Goal: Task Accomplishment & Management: Use online tool/utility

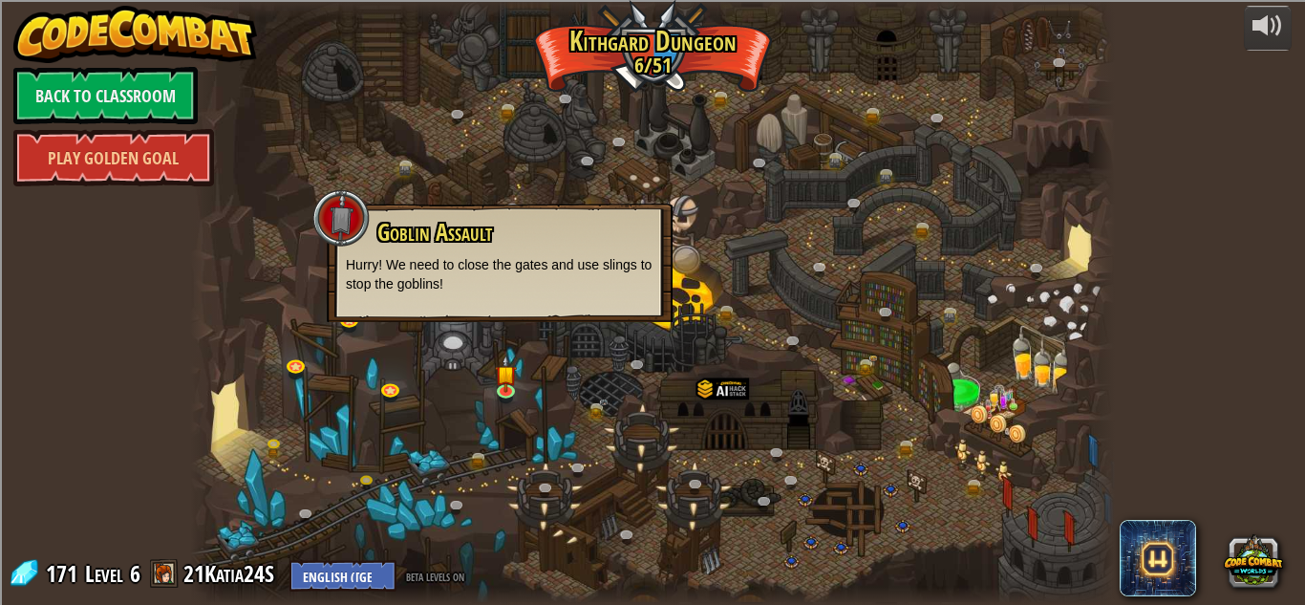
click at [274, 300] on div at bounding box center [652, 302] width 925 height 605
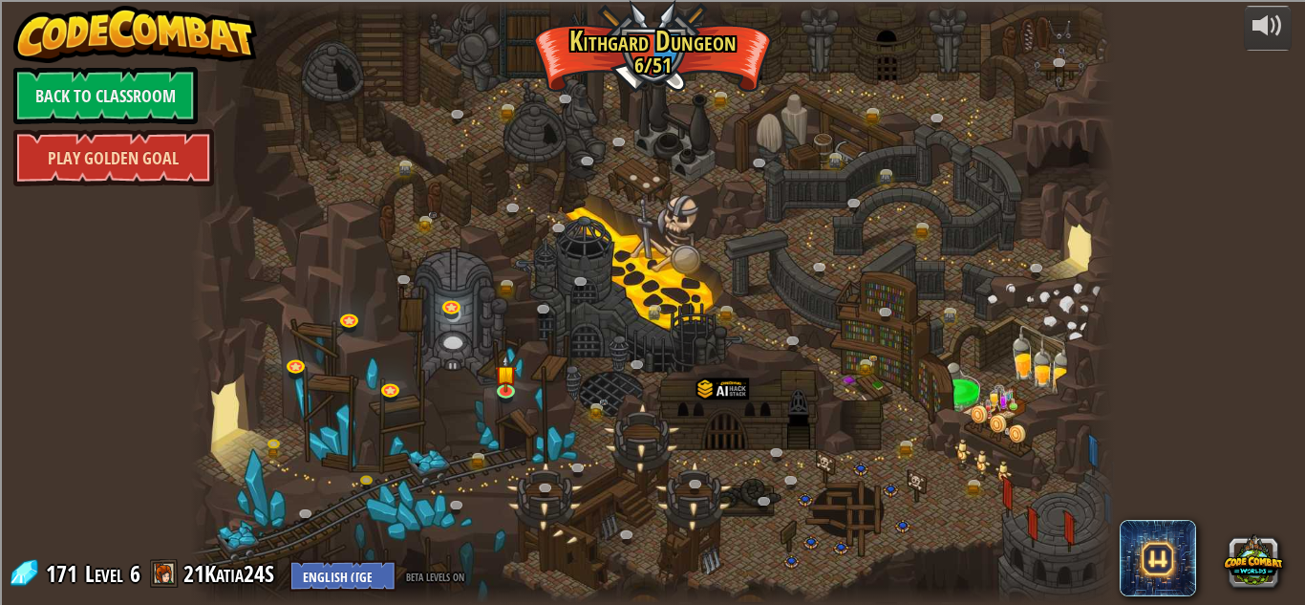
click at [187, 170] on link "Play Golden Goal" at bounding box center [113, 157] width 201 height 57
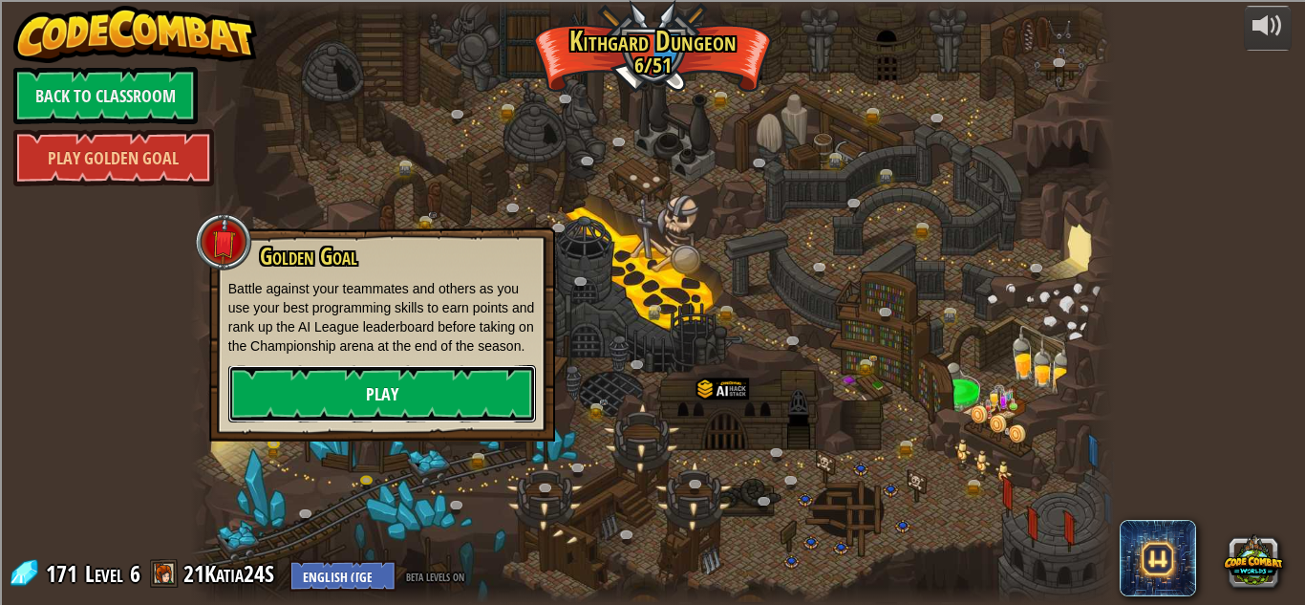
click at [352, 390] on link "Play" at bounding box center [382, 393] width 308 height 57
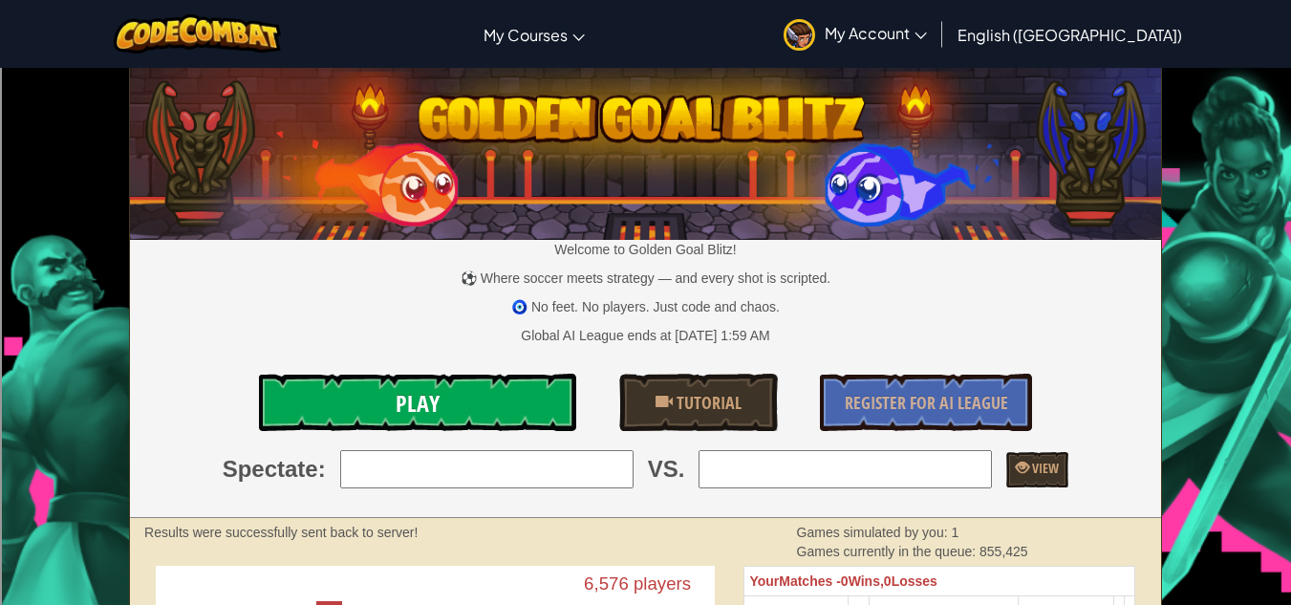
click at [327, 405] on link "Play" at bounding box center [418, 402] width 318 height 57
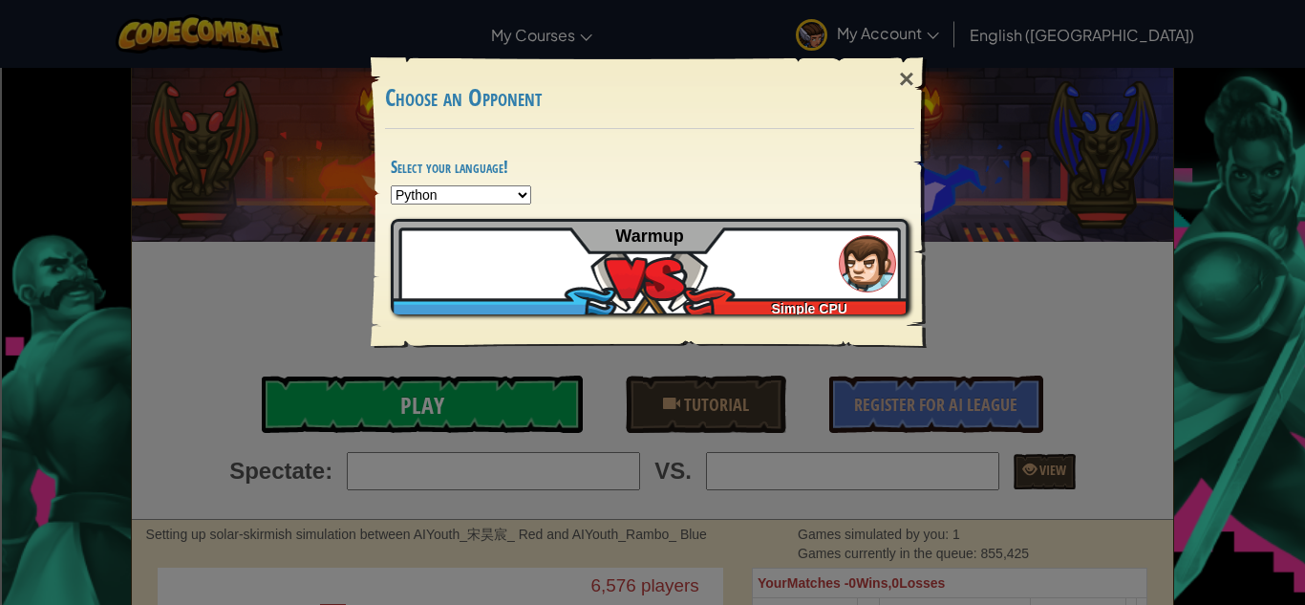
click at [327, 405] on div "× Choose an Opponent Select your language! Python JavaScript CoffeeScript Lua C…" at bounding box center [652, 302] width 1305 height 605
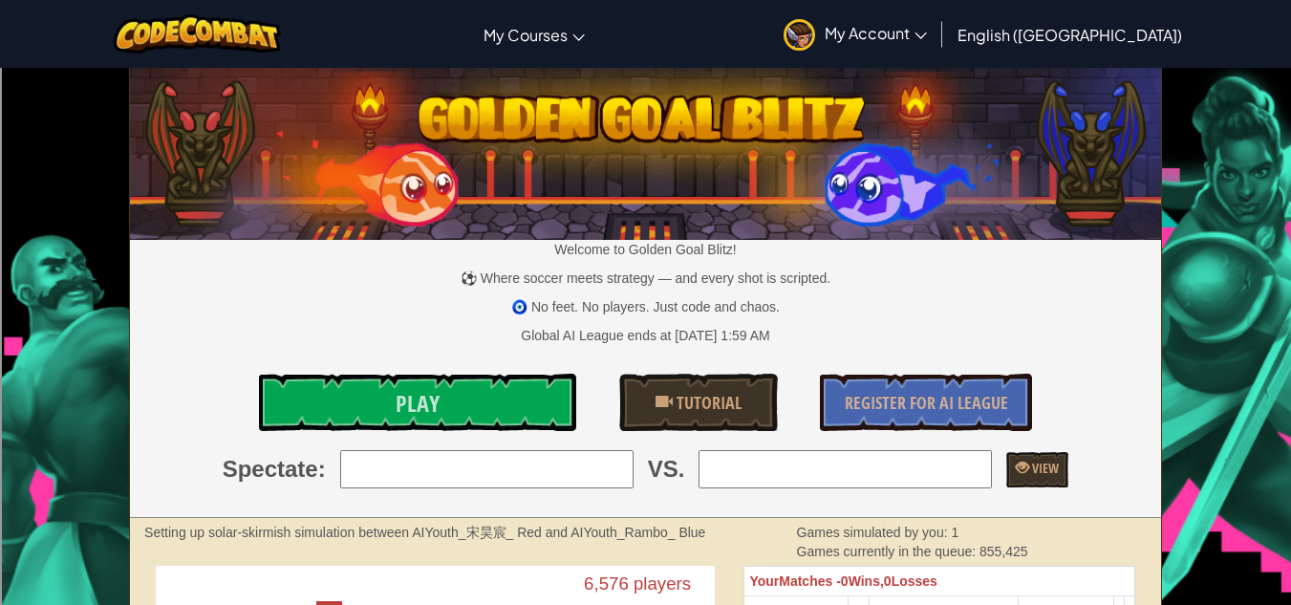
click at [394, 470] on input "search" at bounding box center [486, 469] width 293 height 38
click at [613, 474] on input "1: BigChungusTheSecond" at bounding box center [486, 469] width 293 height 38
click at [613, 466] on input "1: BigChungusTheSecond" at bounding box center [486, 469] width 293 height 38
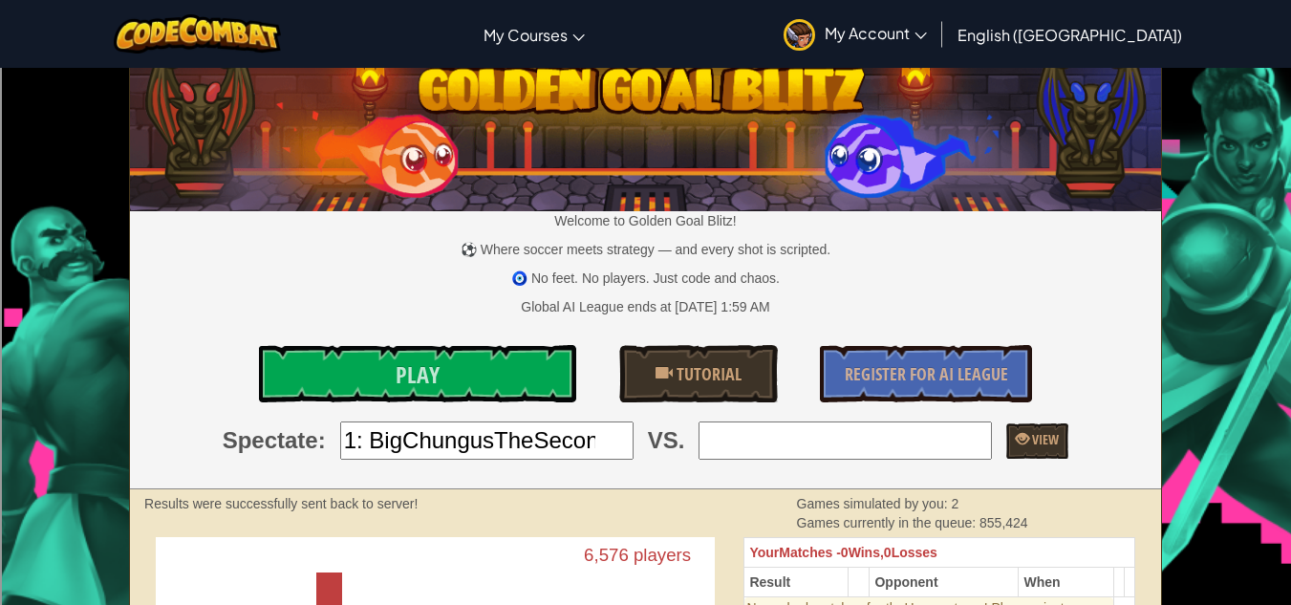
scroll to position [24, 0]
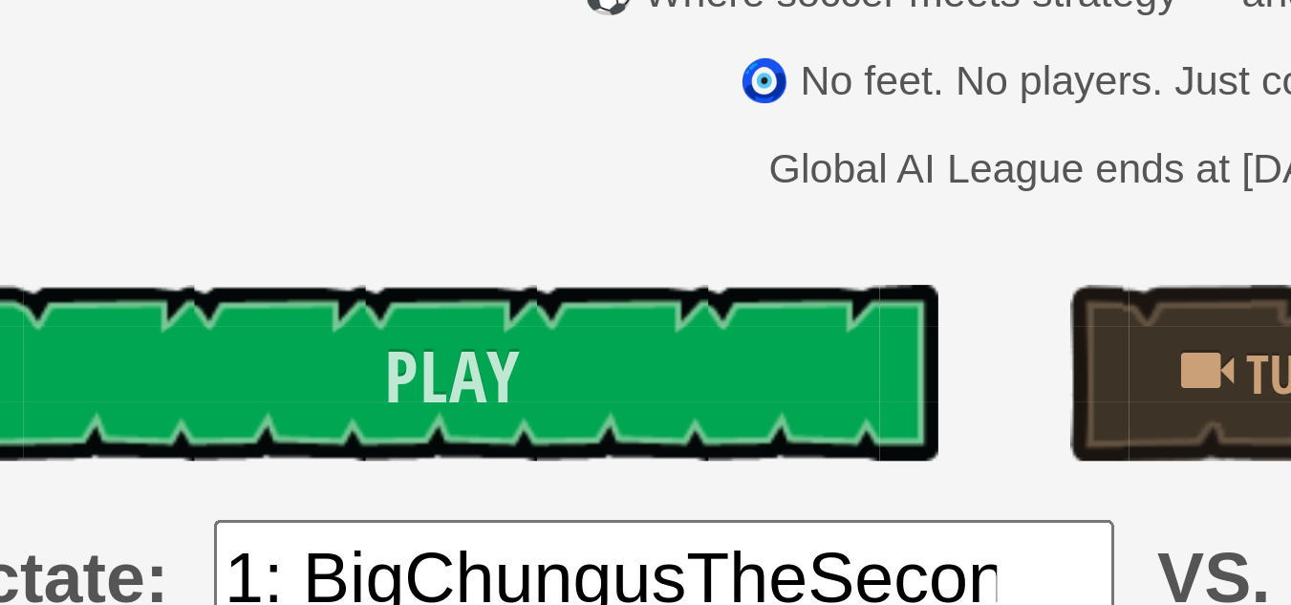
click at [617, 451] on input "1: BigChungusTheSecond" at bounding box center [486, 445] width 293 height 38
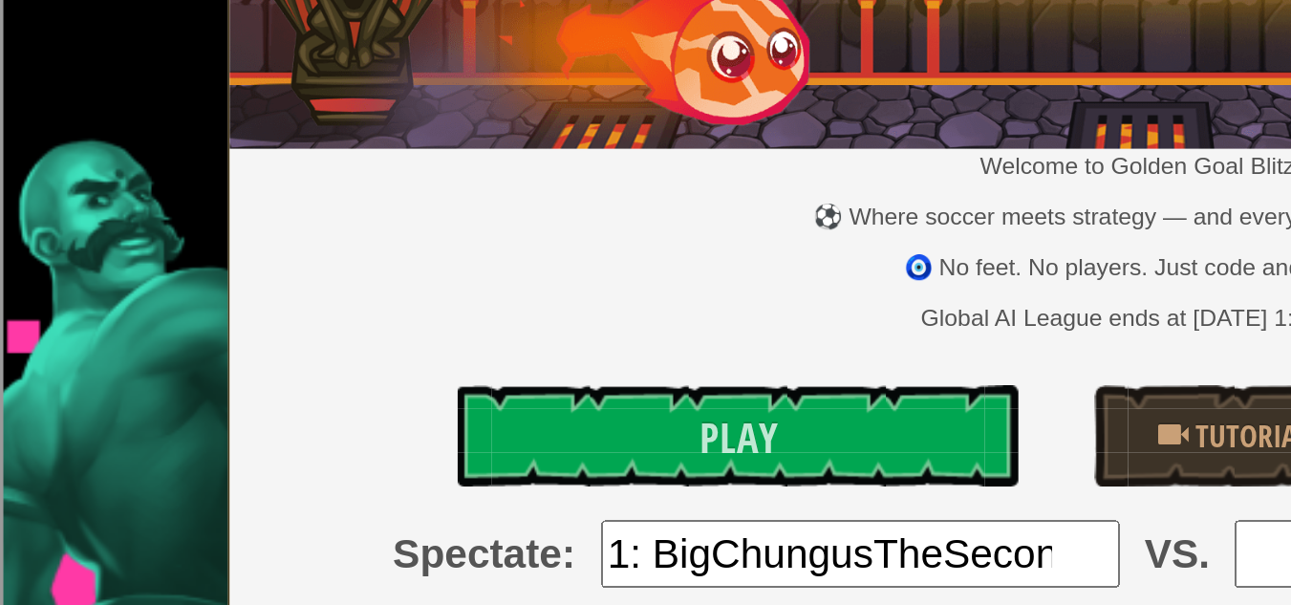
click at [619, 452] on input "1: BigChungusTheSecond" at bounding box center [486, 445] width 293 height 38
click at [614, 451] on input "1: BigChungusTheSecond" at bounding box center [486, 445] width 293 height 38
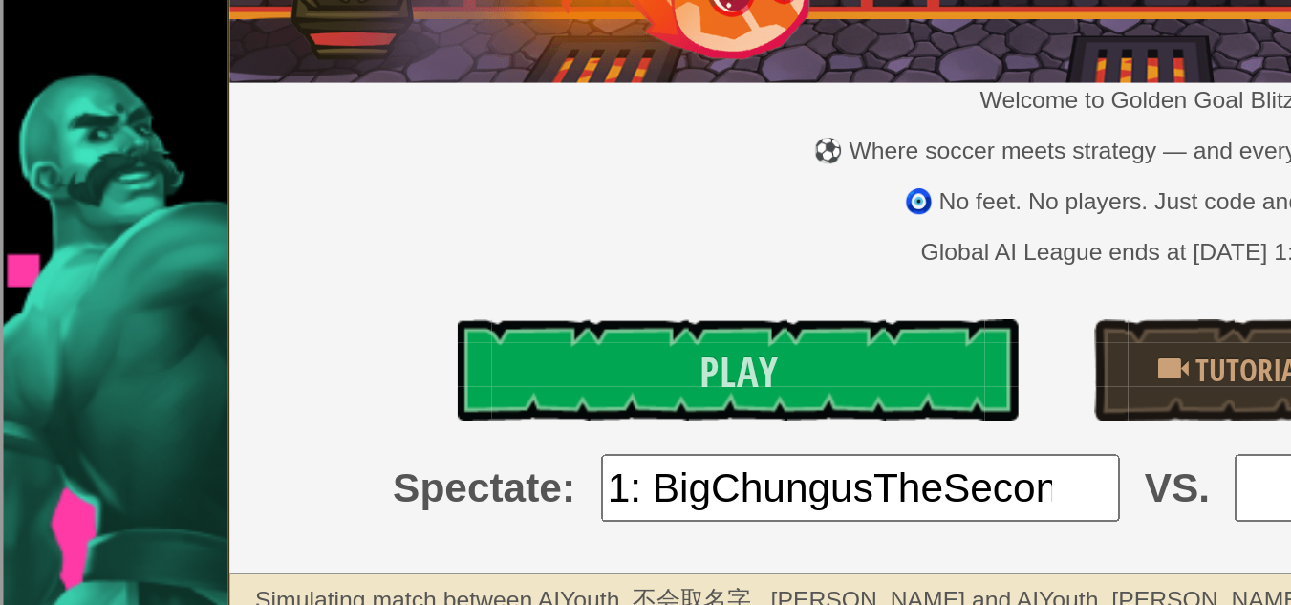
click at [269, 416] on div "Welcome to Golden Goal Blitz! ⚽ Where soccer meets strategy — and every shot is…" at bounding box center [645, 269] width 1031 height 449
click at [559, 443] on input "1: BigChungusTheSecond" at bounding box center [486, 445] width 293 height 38
click at [620, 439] on input "1: BigChungusTheSecond" at bounding box center [486, 445] width 293 height 38
click at [592, 446] on input "1: BigChungusTheSecond" at bounding box center [486, 445] width 293 height 38
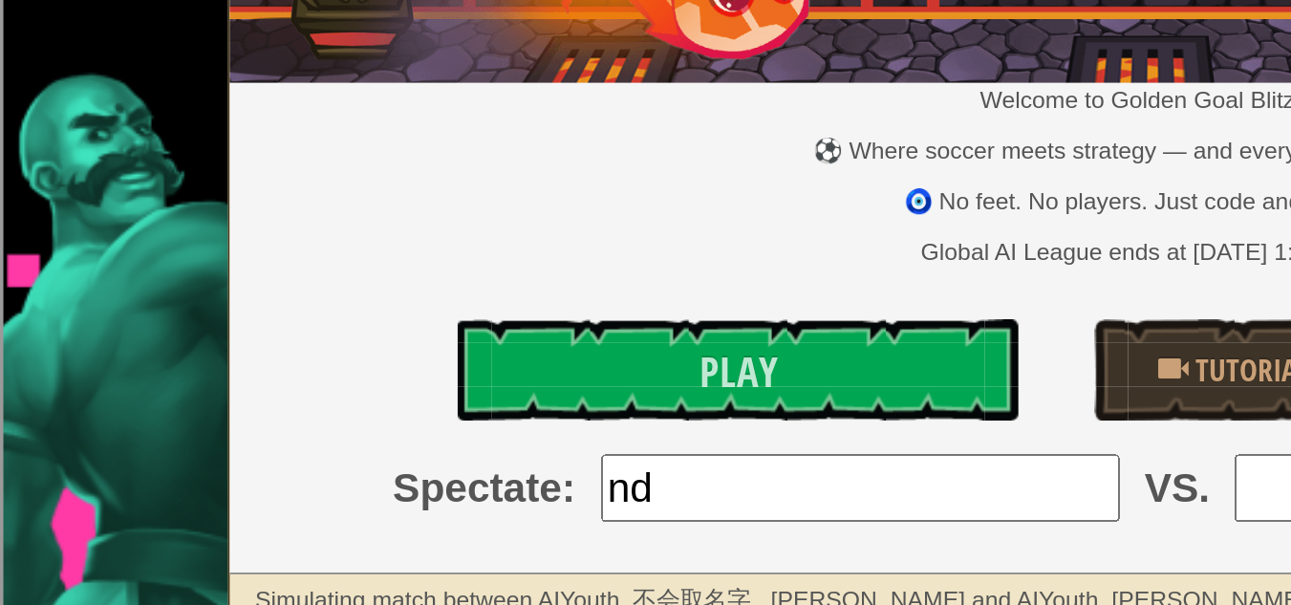
click at [457, 455] on input "nd" at bounding box center [486, 445] width 293 height 38
type input "n"
click at [460, 450] on input "search" at bounding box center [486, 445] width 293 height 38
